Goal: Task Accomplishment & Management: Manage account settings

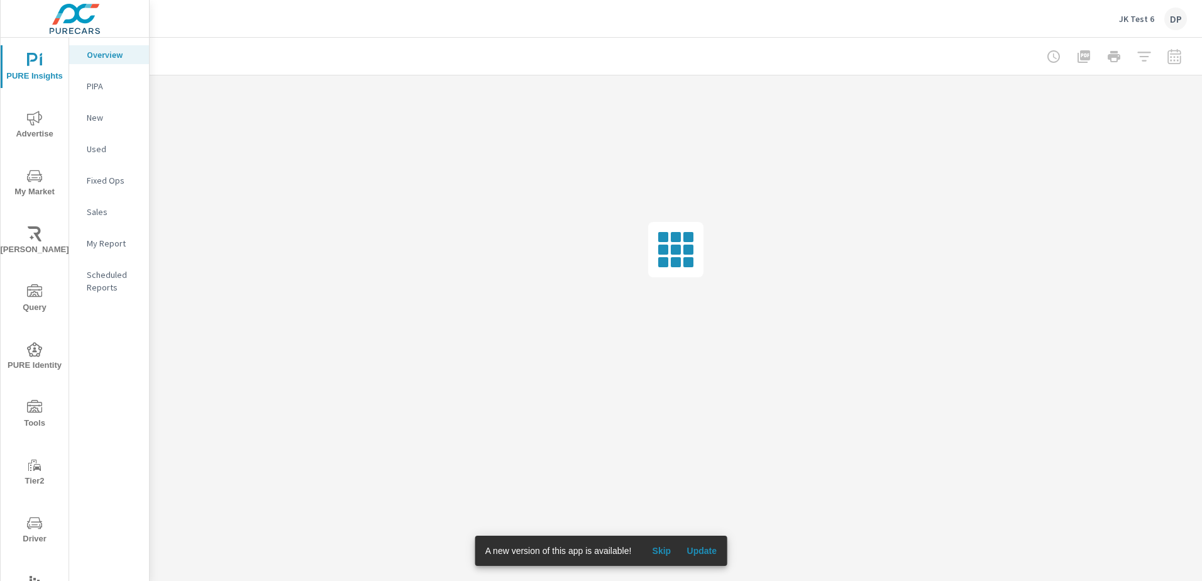
click at [663, 554] on span "Skip" at bounding box center [661, 550] width 30 height 11
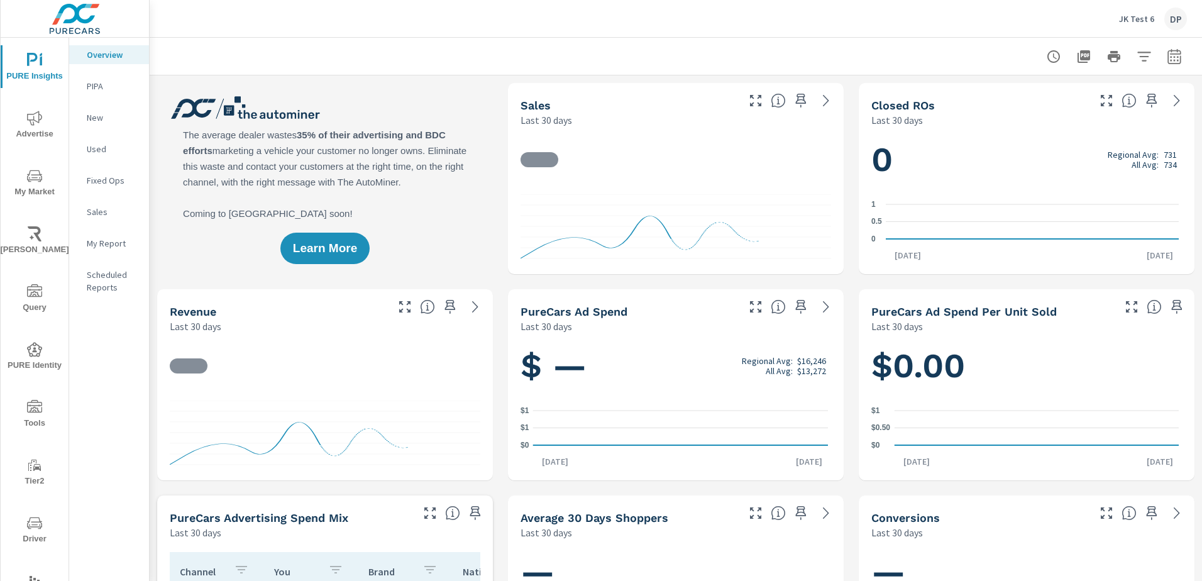
scroll to position [1, 0]
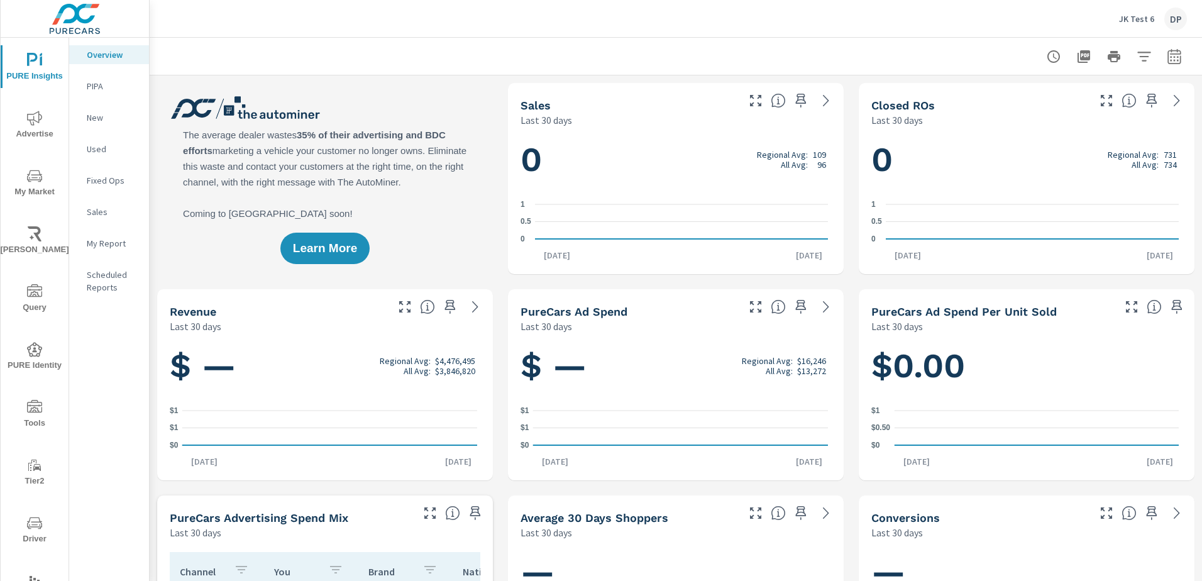
click at [1170, 23] on div "DP" at bounding box center [1175, 19] width 23 height 23
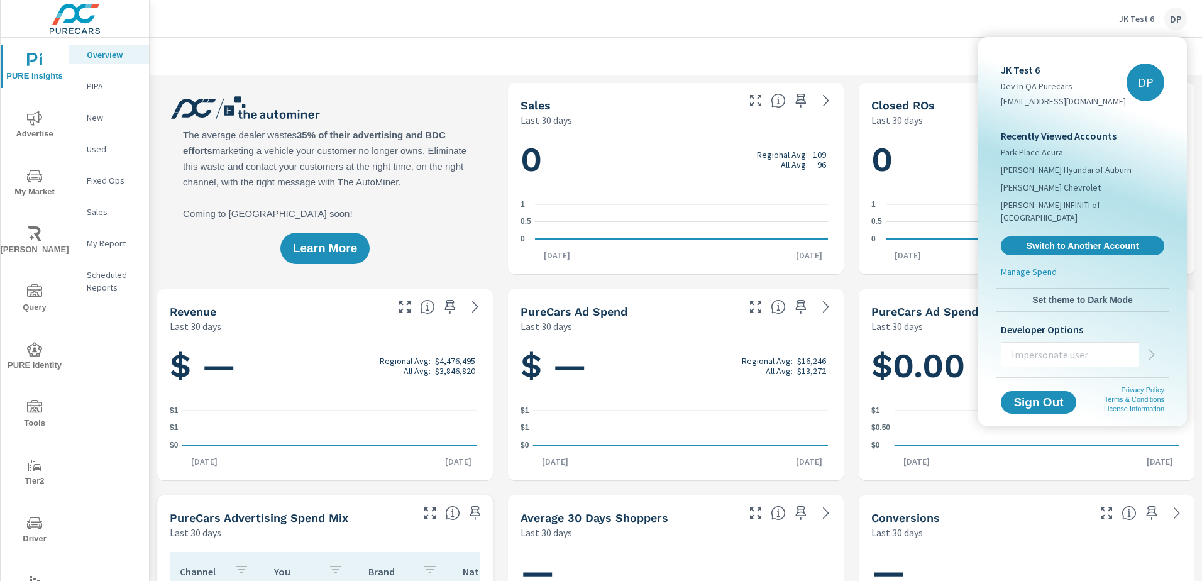
click at [924, 25] on div at bounding box center [601, 290] width 1202 height 581
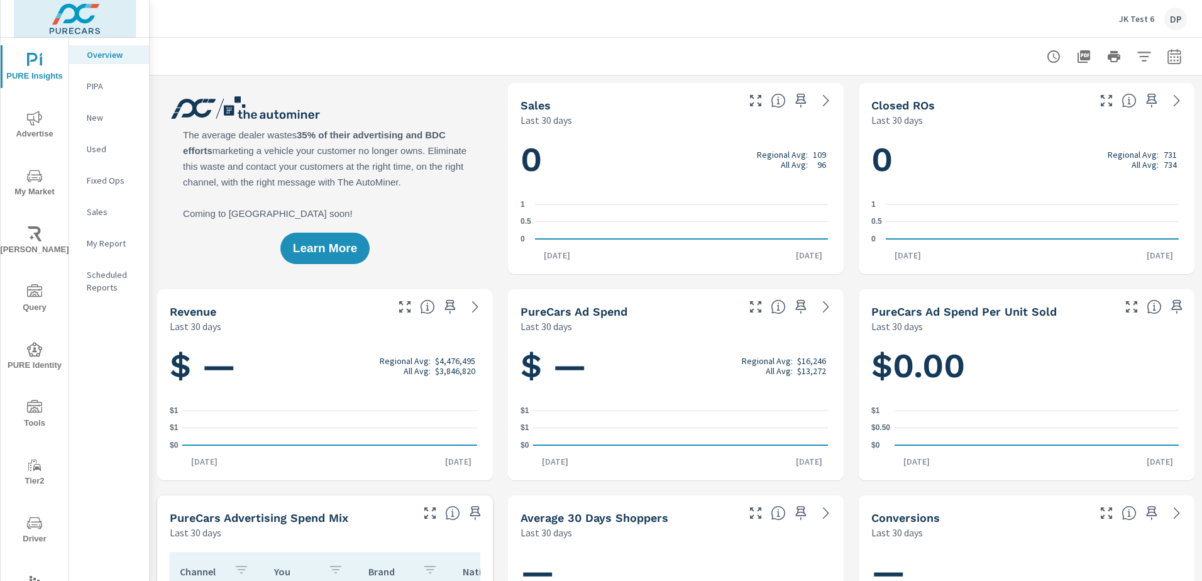
click at [78, 11] on img at bounding box center [75, 19] width 123 height 50
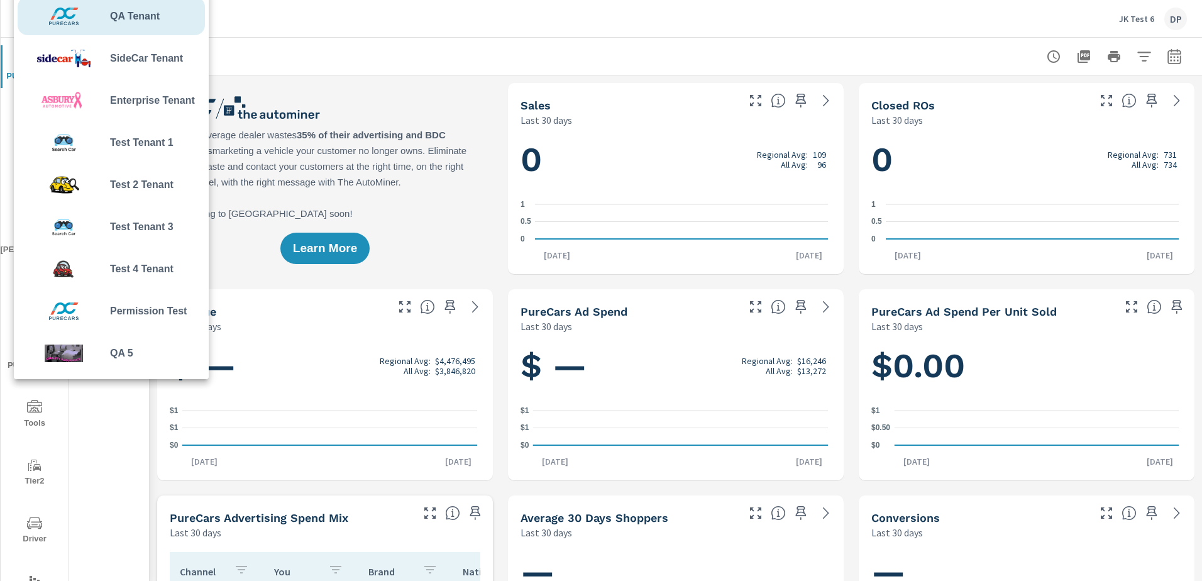
click at [279, 41] on div at bounding box center [601, 290] width 1202 height 581
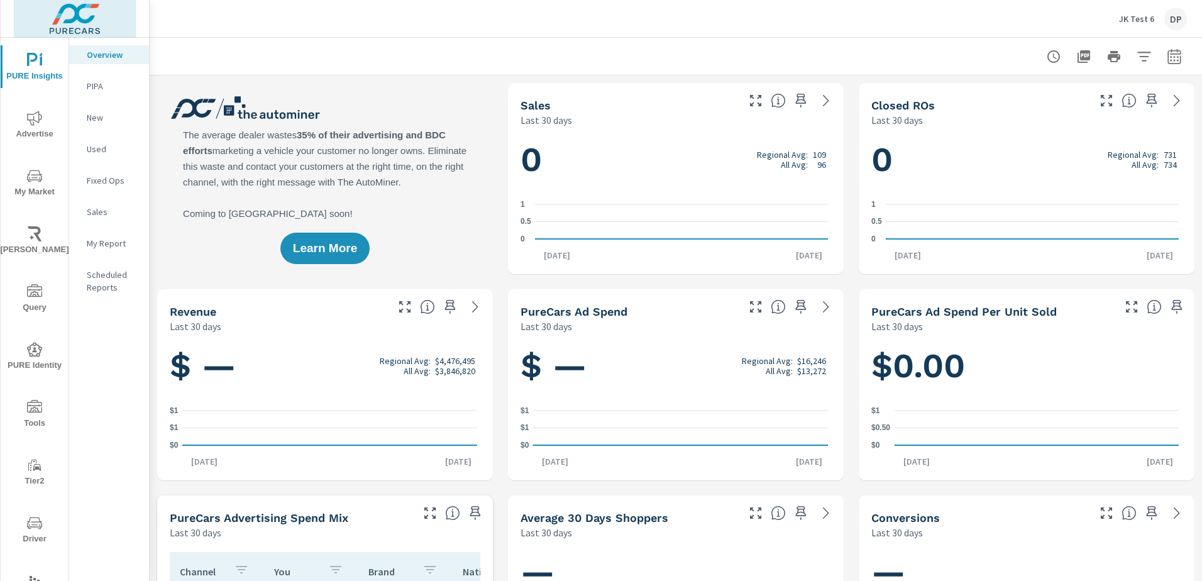
click at [76, 21] on img at bounding box center [75, 19] width 123 height 50
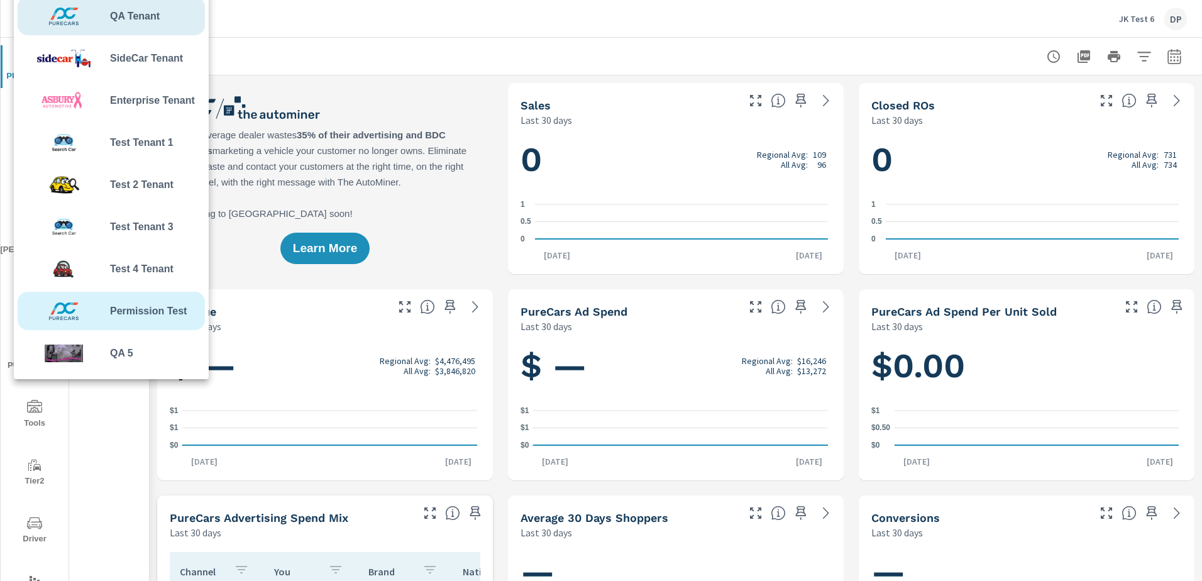
click at [150, 310] on span "Permission Test" at bounding box center [148, 311] width 77 height 15
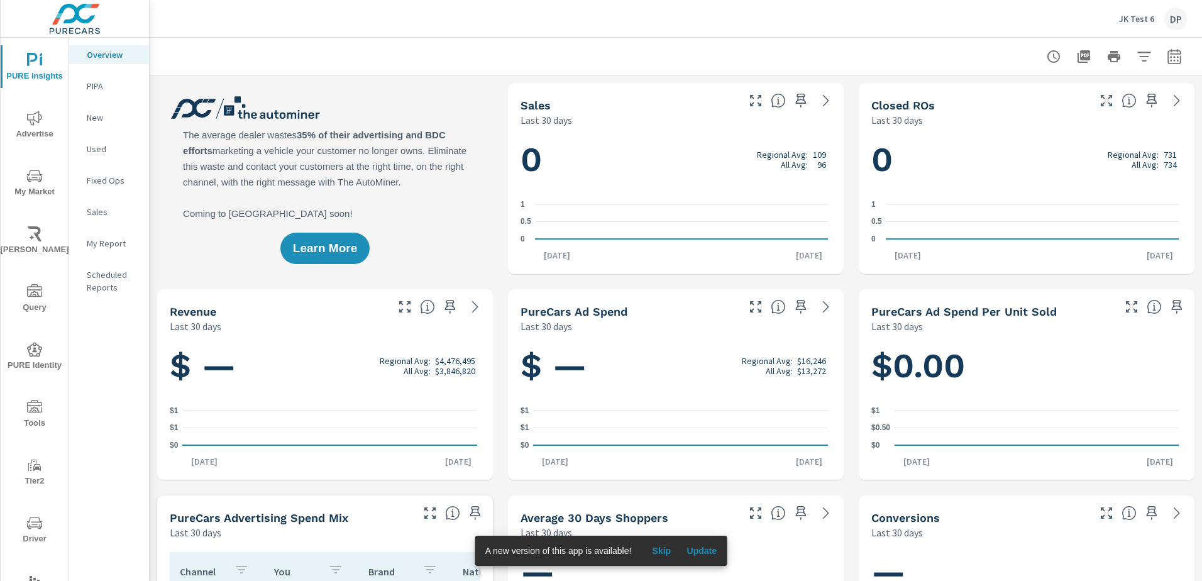
scroll to position [1, 0]
